Goal: Task Accomplishment & Management: Complete application form

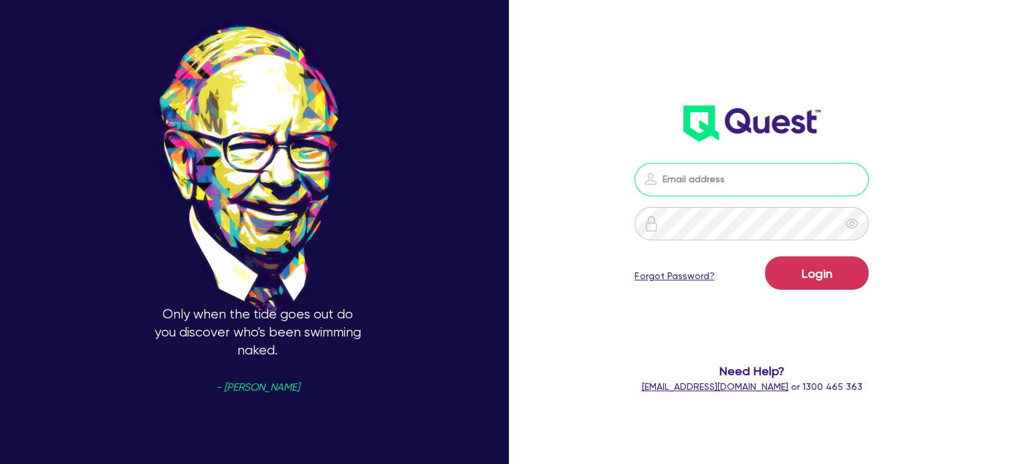
click at [702, 181] on input "email" at bounding box center [751, 179] width 234 height 33
type input "[EMAIL_ADDRESS][PERSON_NAME][DOMAIN_NAME]"
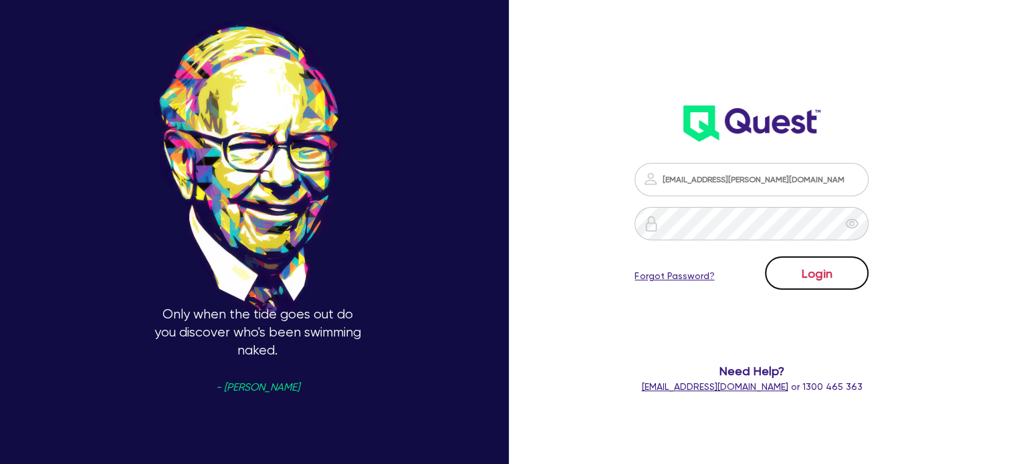
click at [800, 271] on button "Login" at bounding box center [817, 273] width 104 height 33
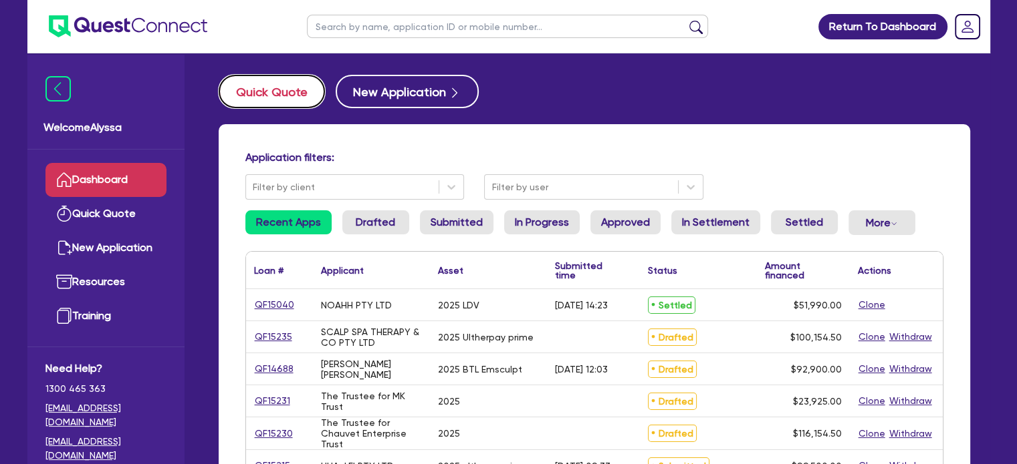
click at [291, 90] on button "Quick Quote" at bounding box center [272, 91] width 106 height 33
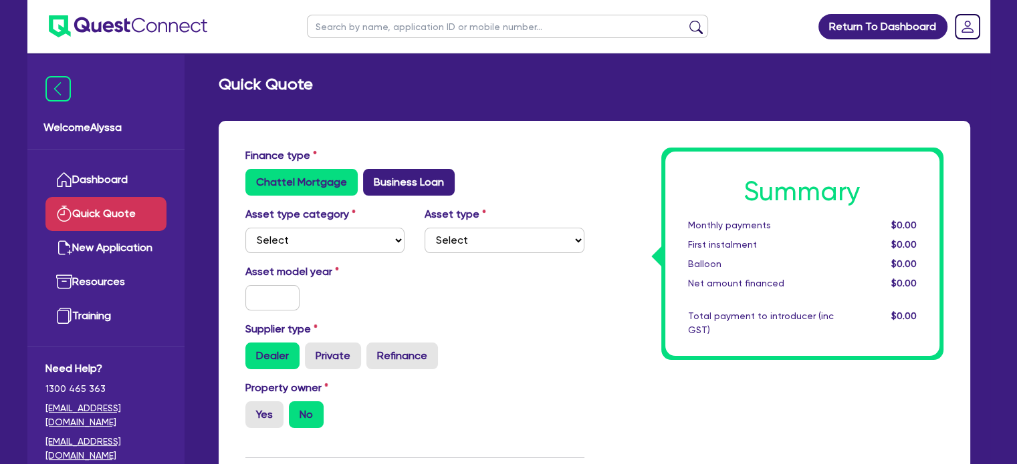
click at [397, 174] on label "Business Loan" at bounding box center [409, 182] width 92 height 27
click at [372, 174] on input "Business Loan" at bounding box center [367, 173] width 9 height 9
radio input "true"
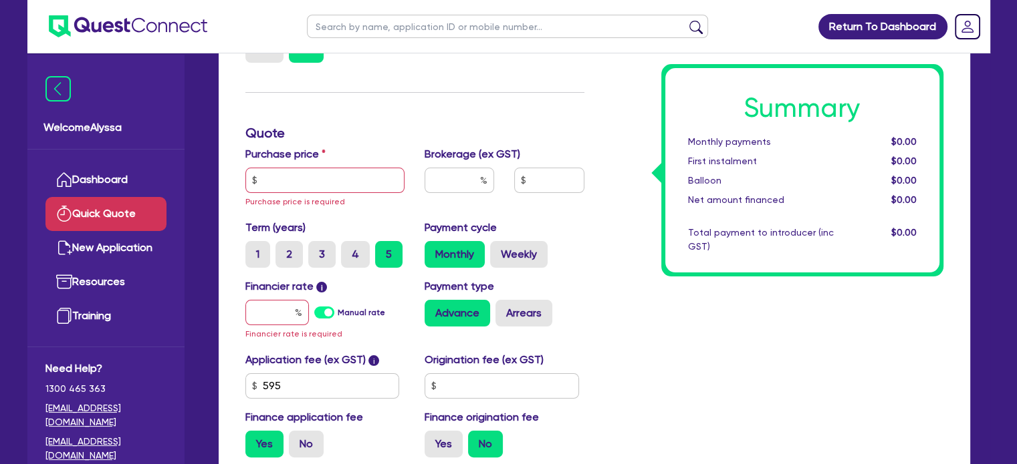
scroll to position [192, 0]
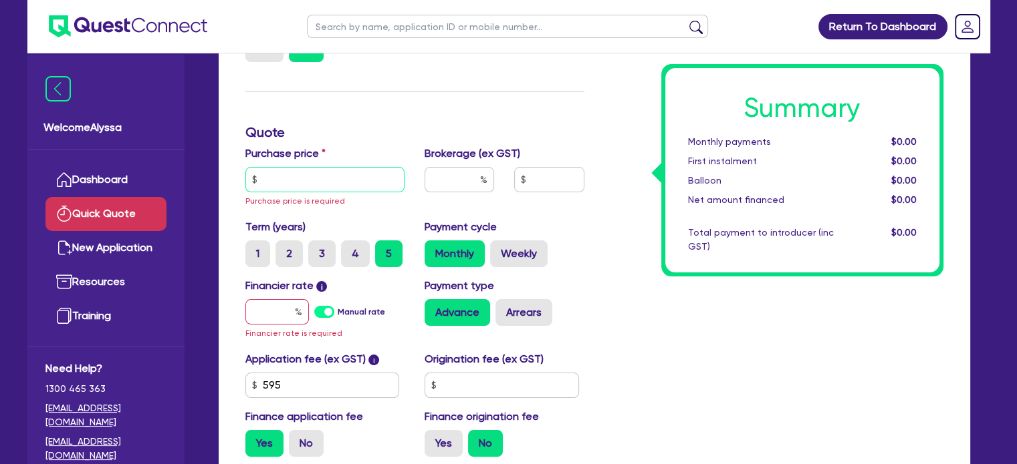
click at [362, 176] on input "text" at bounding box center [325, 179] width 160 height 25
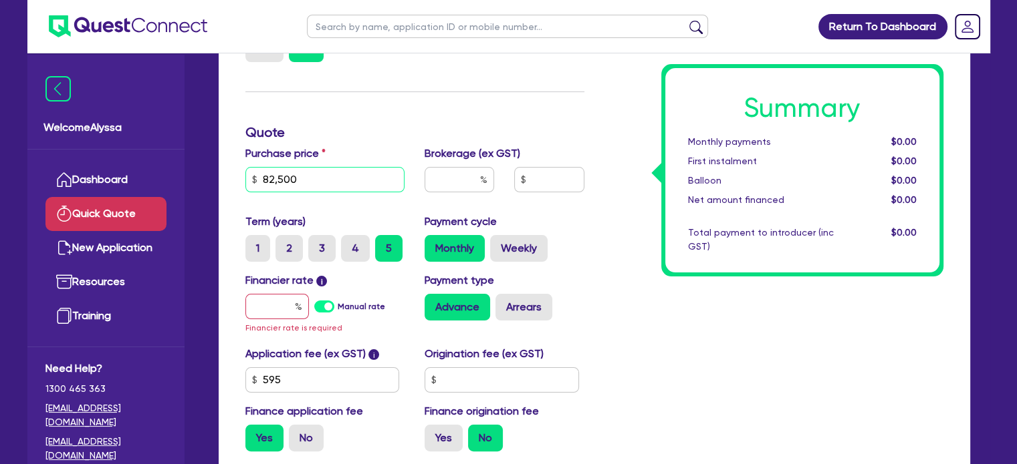
type input "82,500"
click at [467, 185] on input "text" at bounding box center [459, 179] width 70 height 25
type input "4"
click at [275, 306] on input "text" at bounding box center [276, 306] width 63 height 25
type input "1"
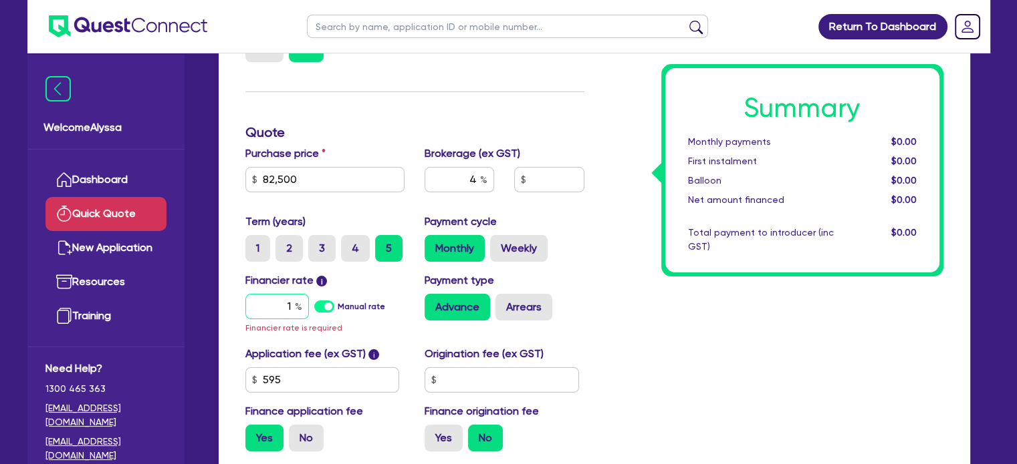
type input "3,326.18"
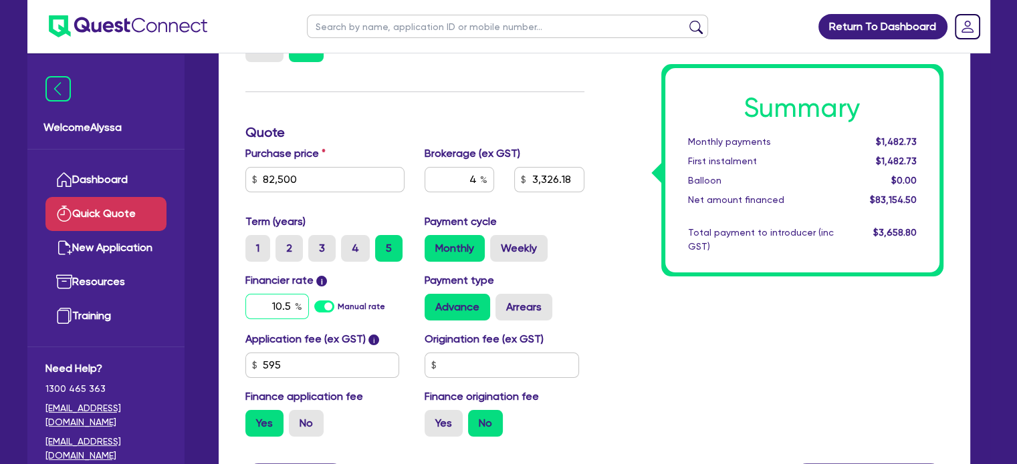
type input "10.5"
click at [682, 382] on div "Summary Monthly payments $1,482.73 First instalment $1,482.73 Balloon $0.00 Net…" at bounding box center [773, 201] width 359 height 493
type input "3,326.18"
click at [305, 422] on label "No" at bounding box center [306, 423] width 35 height 27
click at [297, 419] on input "No" at bounding box center [293, 414] width 9 height 9
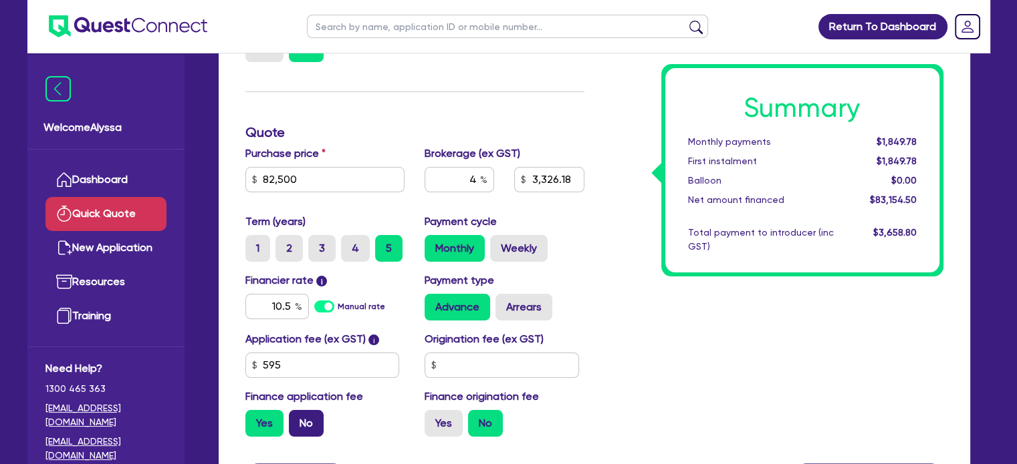
radio input "true"
type input "3,300"
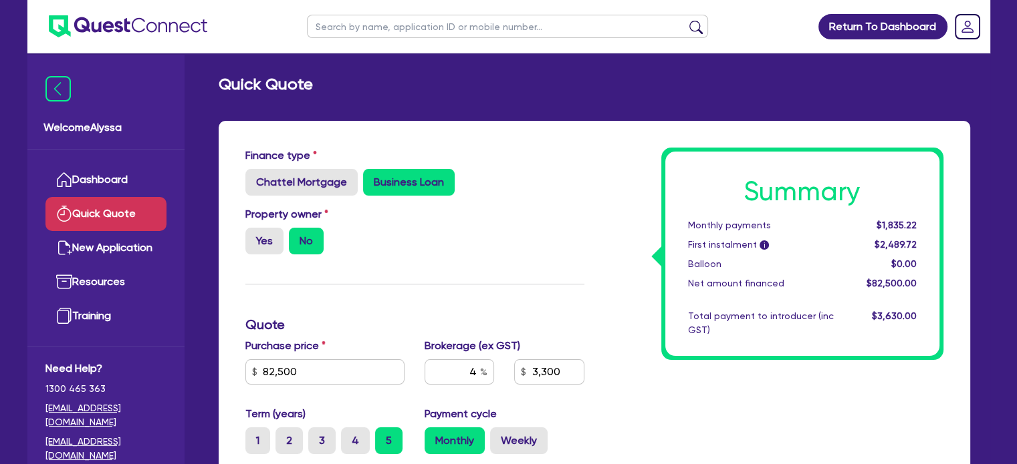
click at [404, 27] on input "text" at bounding box center [507, 26] width 401 height 23
type input "family escape"
click button "submit" at bounding box center [695, 29] width 21 height 19
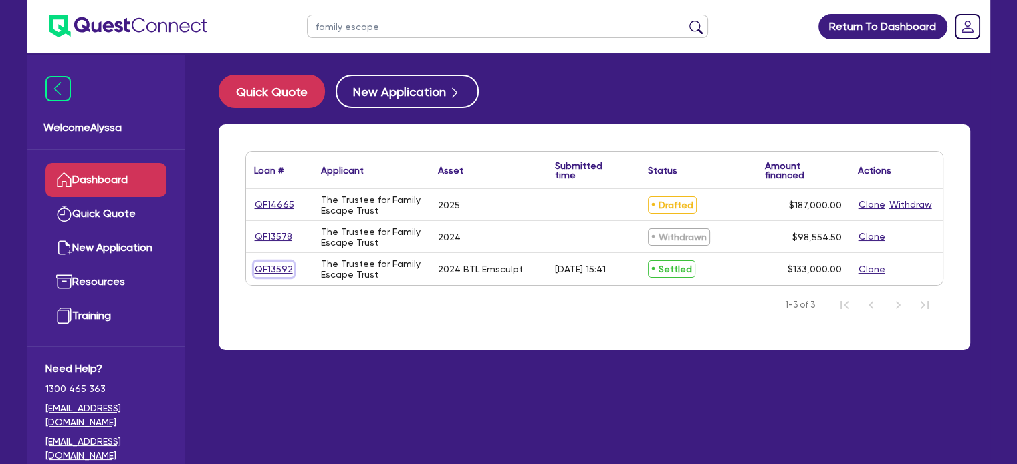
click at [271, 267] on link "QF13592" at bounding box center [273, 269] width 39 height 15
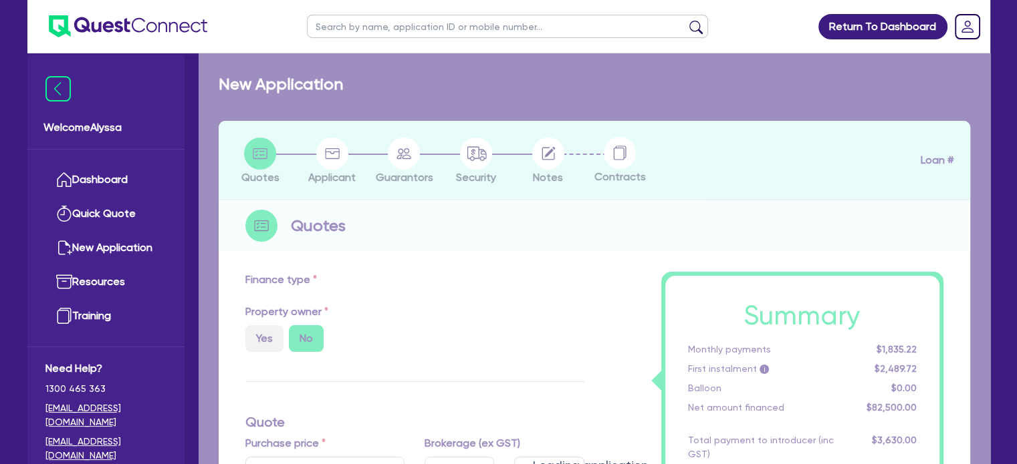
select select "TERTIARY_ASSETS"
type input "2024"
radio input "true"
type input "143,000"
type input "10,000"
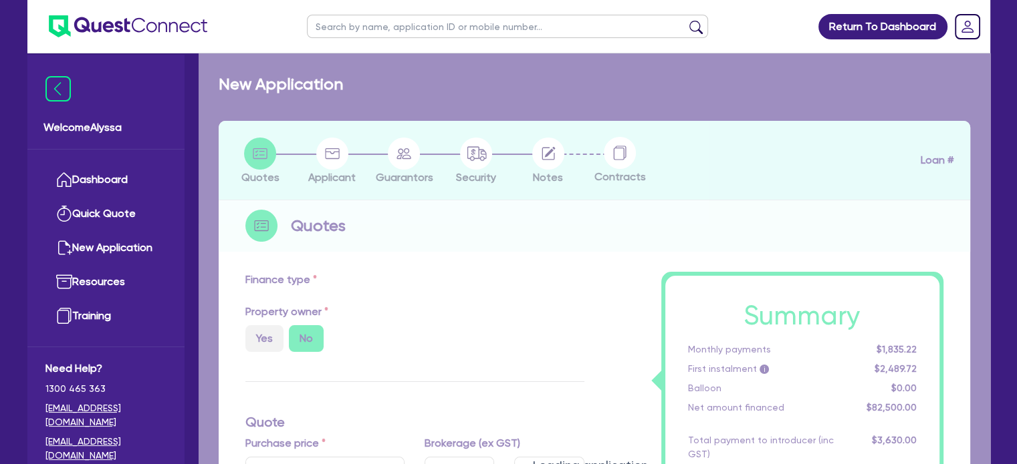
type input "11"
select select "BEAUTY_EQUIPMENT"
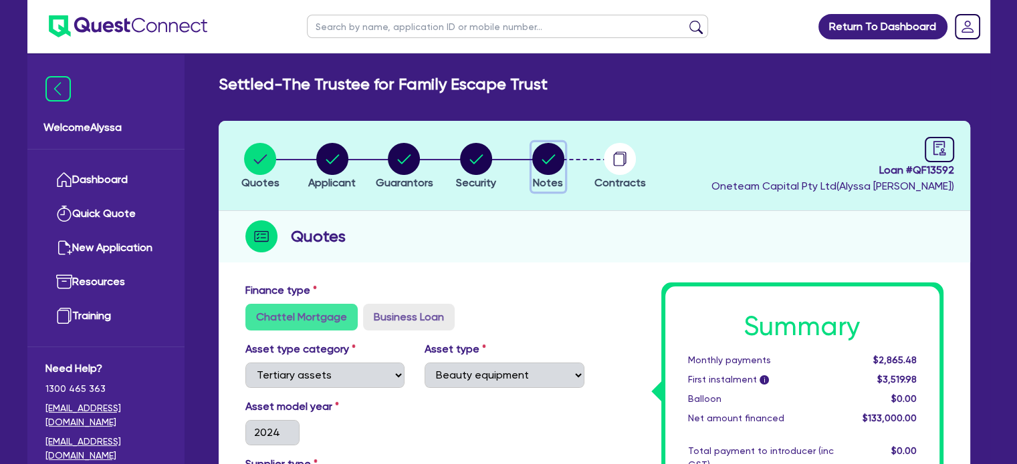
click at [536, 156] on circle "button" at bounding box center [548, 159] width 32 height 32
select select "Other"
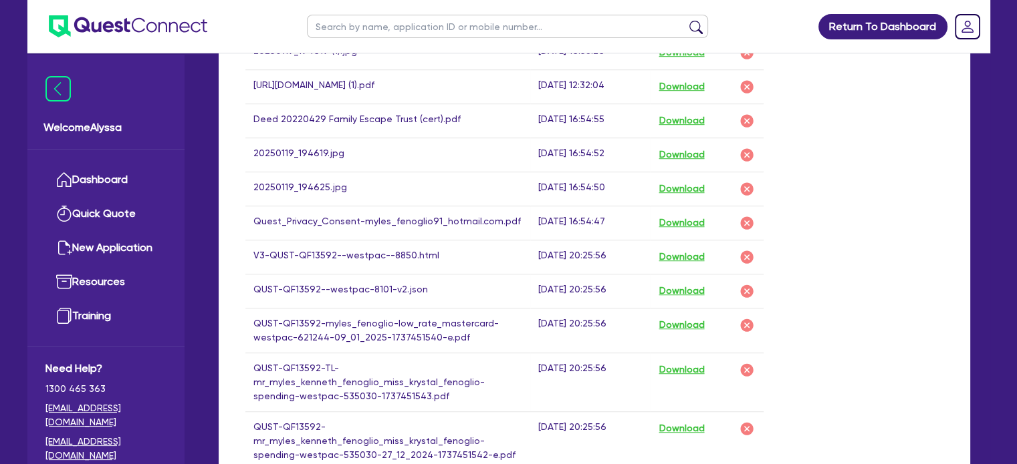
scroll to position [874, 0]
click at [684, 116] on button "Download" at bounding box center [681, 122] width 47 height 17
